Goal: Information Seeking & Learning: Understand process/instructions

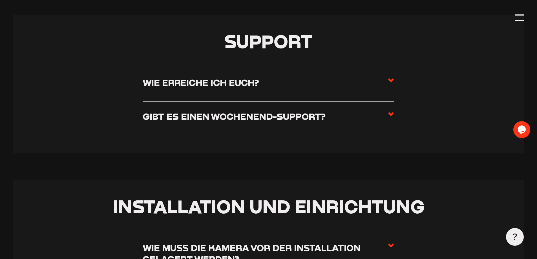
click at [188, 124] on label "Gibt es einen Wochenend-Support?" at bounding box center [269, 119] width 252 height 16
click at [0, 0] on input "Gibt es einen Wochenend-Support?" at bounding box center [0, 0] width 0 height 0
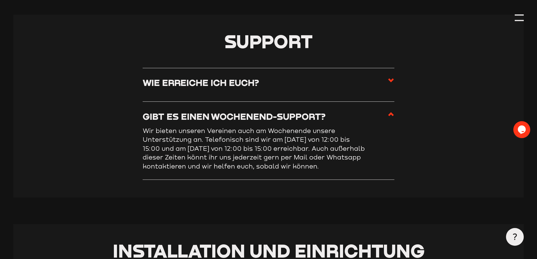
click at [188, 121] on h3 "Gibt es einen Wochenend-Support?" at bounding box center [234, 116] width 183 height 11
click at [0, 0] on input "Gibt es einen Wochenend-Support?" at bounding box center [0, 0] width 0 height 0
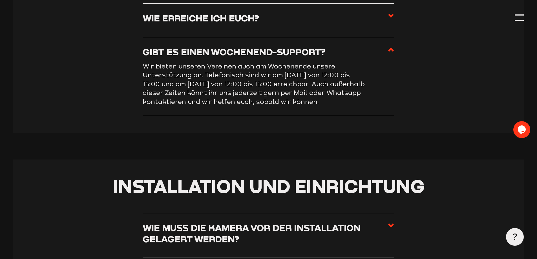
scroll to position [226, 0]
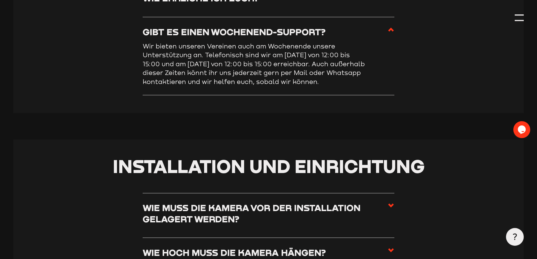
click at [379, 28] on label "Gibt es einen Wochenend-Support?" at bounding box center [269, 34] width 252 height 16
click at [0, 0] on input "Gibt es einen Wochenend-Support?" at bounding box center [0, 0] width 0 height 0
click at [391, 28] on icon at bounding box center [391, 29] width 7 height 7
click at [0, 0] on input "Gibt es einen Wochenend-Support?" at bounding box center [0, 0] width 0 height 0
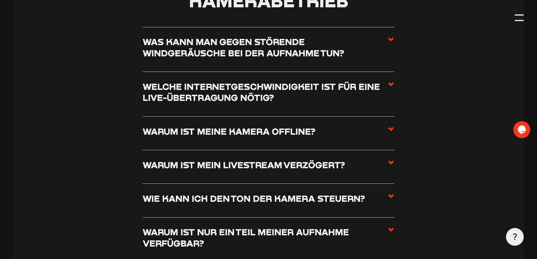
scroll to position [705, 0]
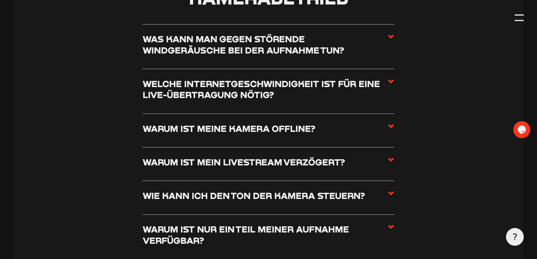
click at [90, 131] on section "Kamerabetrieb Was kann man gegen störende Windgeräusche bei der Aufnahme tun? W…" at bounding box center [268, 208] width 510 height 474
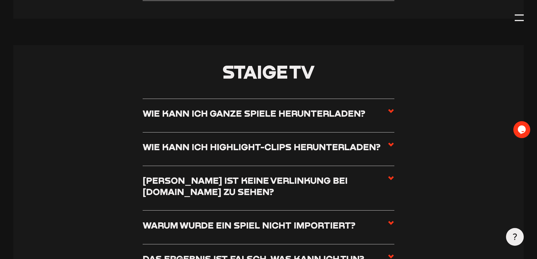
click at [232, 123] on label "Wie kann ich ganze Spiele herunterladen?" at bounding box center [269, 116] width 252 height 16
click at [0, 0] on input "Wie kann ich ganze Spiele herunterladen?" at bounding box center [0, 0] width 0 height 0
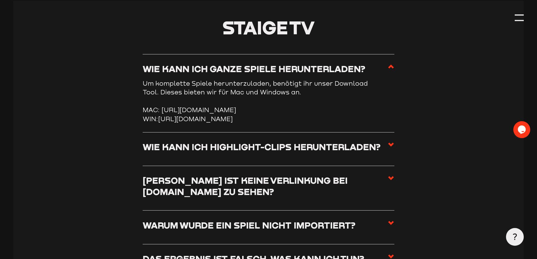
drag, startPoint x: 212, startPoint y: 142, endPoint x: 167, endPoint y: 135, distance: 46.2
click at [167, 124] on li "WIN: [URL][DOMAIN_NAME]" at bounding box center [269, 119] width 252 height 9
click at [118, 135] on section "Staige TV Wie kann ich ganze Spiele herunterladen? Um komplette Spiele herunter…" at bounding box center [268, 232] width 510 height 463
click at [100, 116] on section "Staige TV Wie kann ich ganze Spiele herunterladen? Um komplette Spiele herunter…" at bounding box center [268, 232] width 510 height 463
